Goal: Navigation & Orientation: Find specific page/section

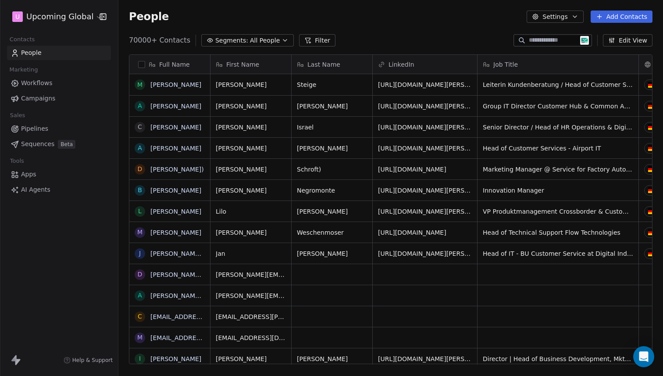
scroll to position [7, 7]
click at [140, 64] on button "button" at bounding box center [141, 64] width 7 height 7
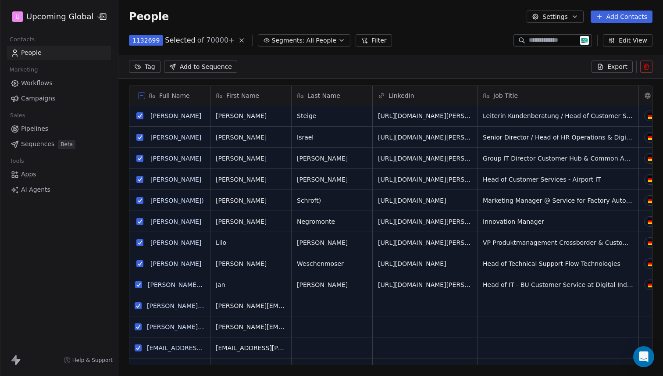
click at [144, 95] on button at bounding box center [141, 95] width 7 height 7
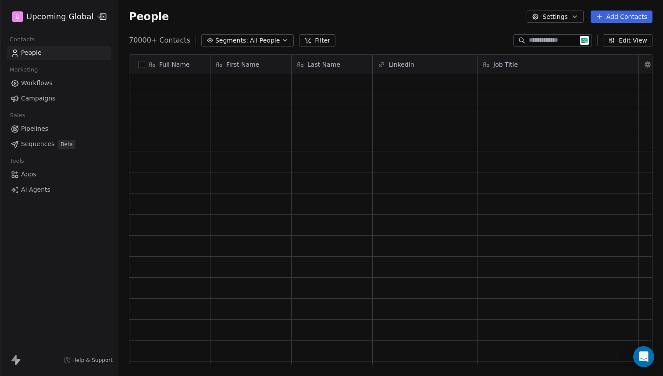
scroll to position [0, 0]
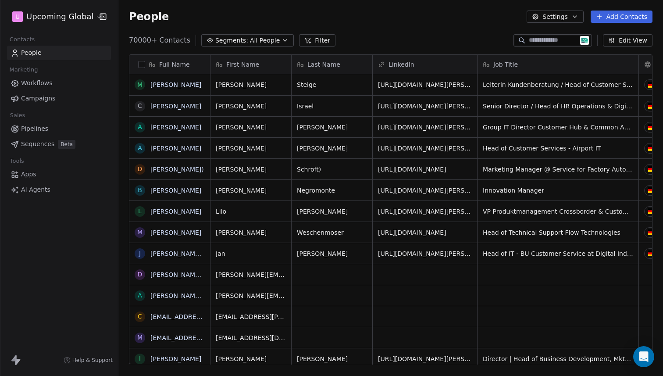
click at [32, 132] on span "Pipelines" at bounding box center [34, 128] width 27 height 9
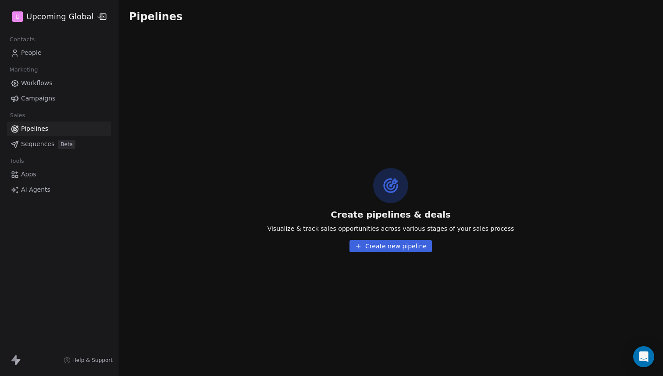
click at [54, 148] on link "Sequences Beta" at bounding box center [59, 144] width 104 height 14
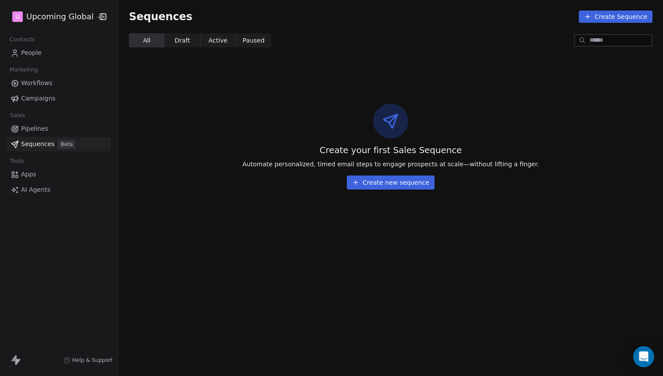
click at [33, 168] on link "Apps" at bounding box center [59, 174] width 104 height 14
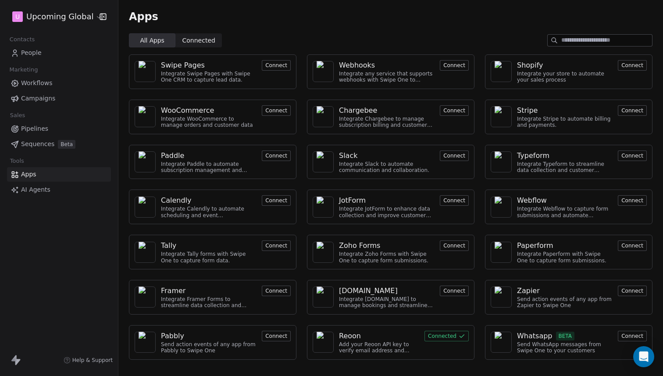
click at [207, 39] on span "Connected" at bounding box center [198, 40] width 33 height 9
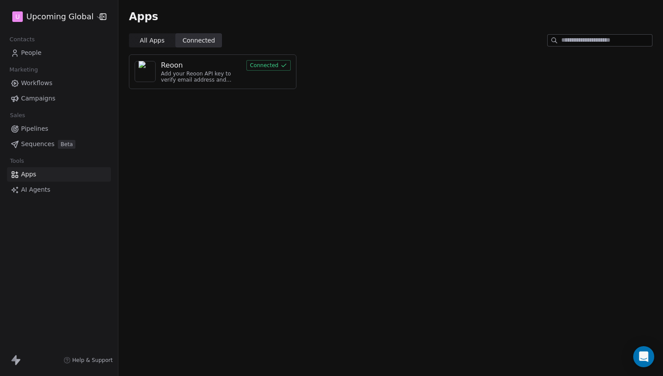
click at [166, 84] on div "Reoon Add your Reoon API key to verify email address and reduce bounces Connect…" at bounding box center [213, 71] width 168 height 35
click at [186, 73] on div "Add your Reoon API key to verify email address and reduce bounces" at bounding box center [201, 77] width 80 height 13
click at [163, 63] on div "Reoon" at bounding box center [172, 65] width 22 height 11
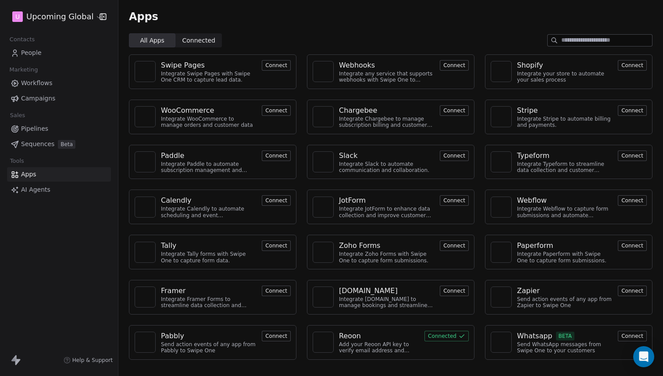
click at [32, 140] on span "Sequences" at bounding box center [37, 143] width 33 height 9
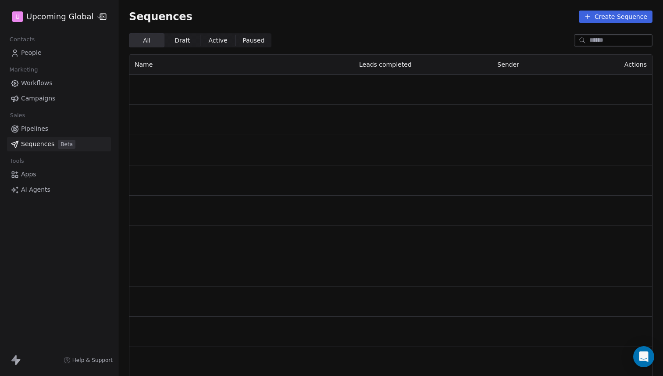
click at [46, 132] on span "Pipelines" at bounding box center [34, 128] width 27 height 9
